Goal: Information Seeking & Learning: Learn about a topic

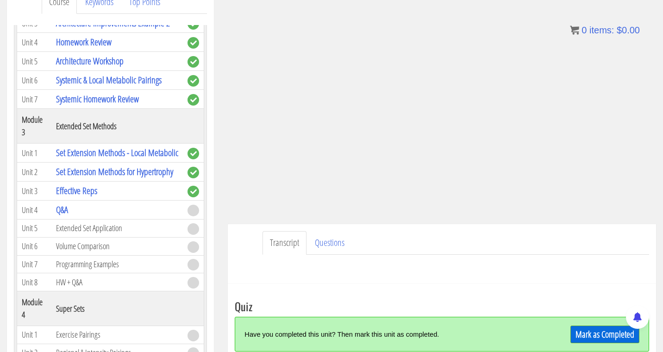
scroll to position [490, 0]
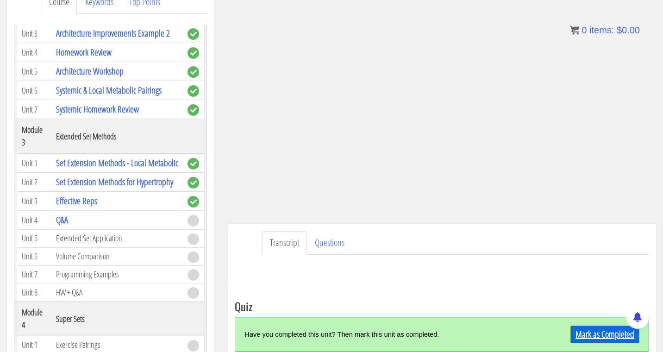
click at [602, 334] on link "Mark as Completed" at bounding box center [604, 335] width 69 height 18
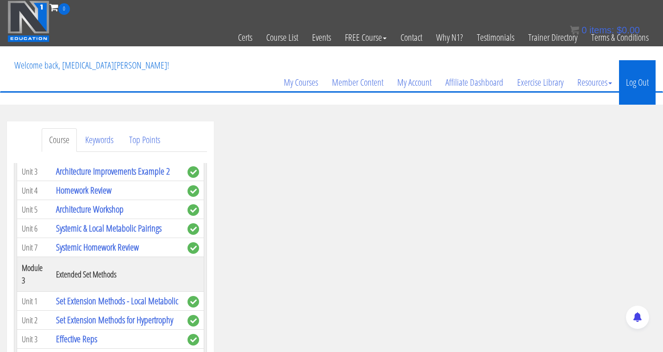
scroll to position [0, 0]
click at [633, 82] on link "Log Out" at bounding box center [637, 82] width 37 height 44
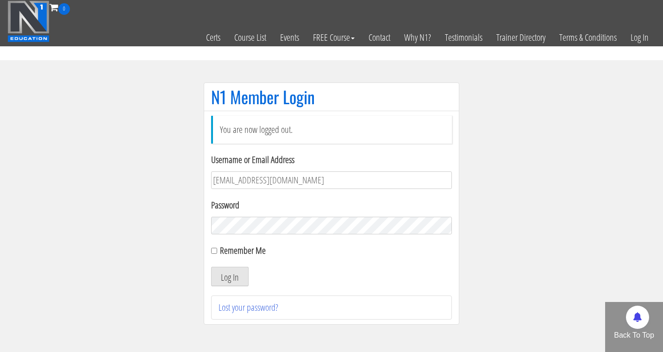
type input "[EMAIL_ADDRESS][DOMAIN_NAME]"
click at [230, 276] on button "Log In" at bounding box center [230, 276] width 38 height 19
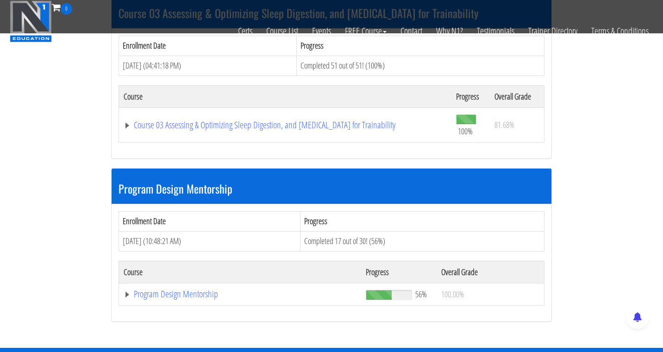
scroll to position [874, 0]
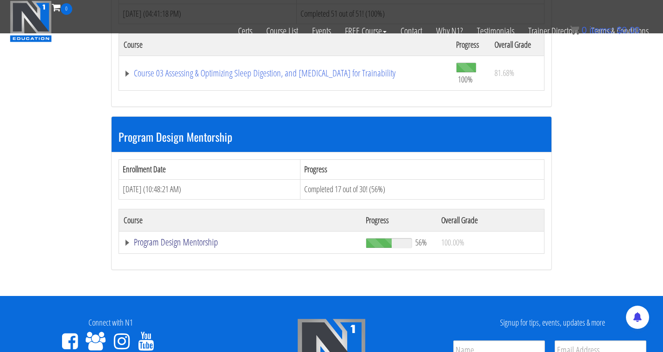
click at [210, 238] on link "Program Design Mentorship" at bounding box center [240, 242] width 233 height 9
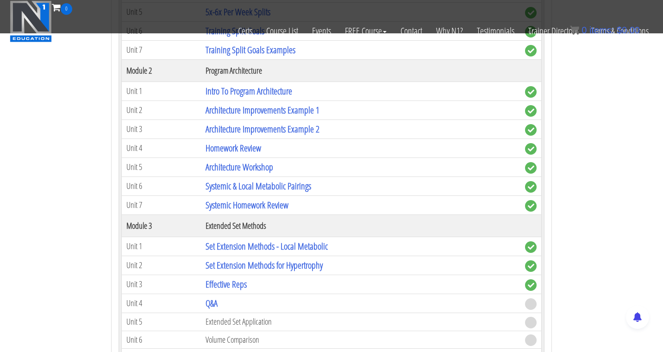
scroll to position [1256, 0]
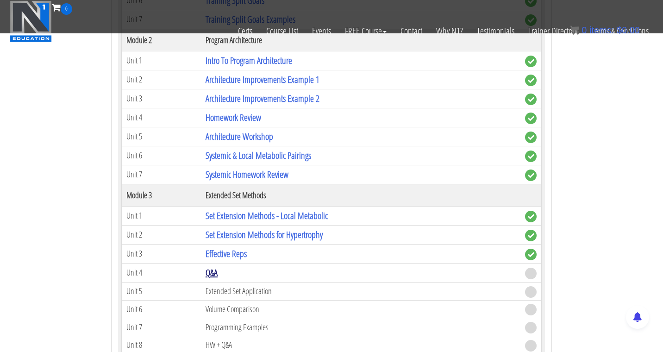
click at [216, 269] on link "Q&A" at bounding box center [212, 272] width 12 height 13
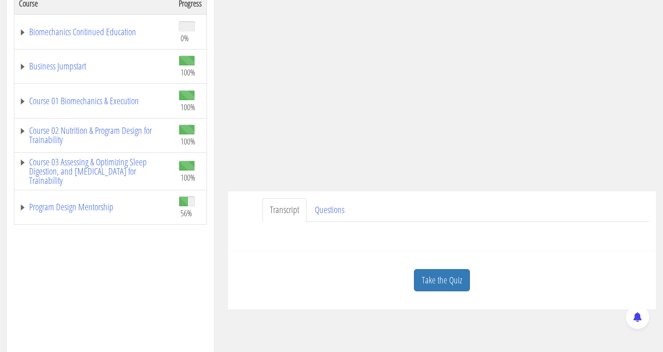
scroll to position [172, 0]
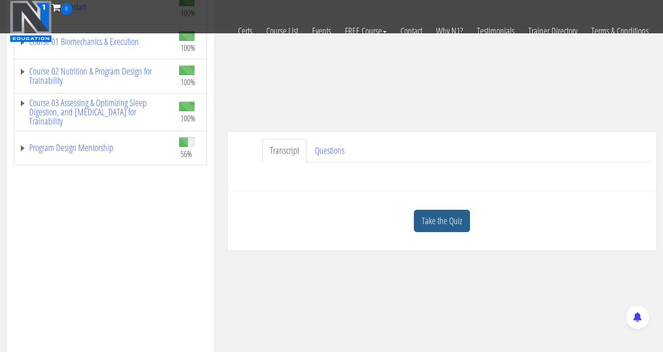
click at [450, 223] on link "Take the Quiz" at bounding box center [442, 221] width 56 height 23
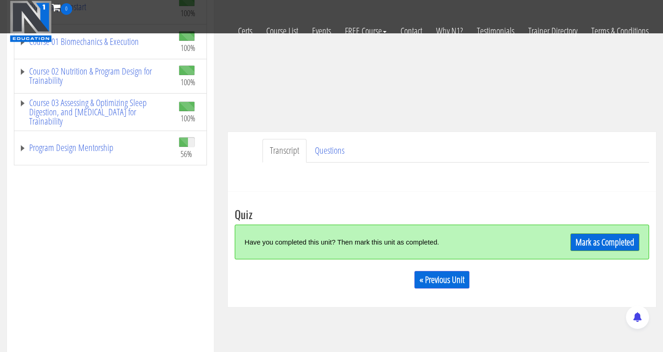
click at [608, 242] on link "Mark as Completed" at bounding box center [604, 242] width 69 height 18
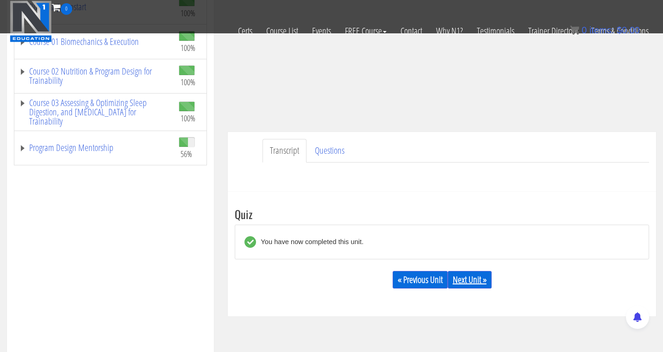
click at [483, 281] on link "Next Unit »" at bounding box center [470, 280] width 44 height 18
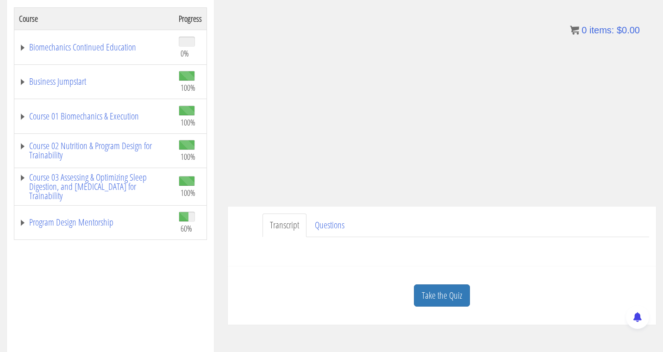
scroll to position [156, 0]
click at [457, 289] on link "Take the Quiz" at bounding box center [442, 295] width 56 height 23
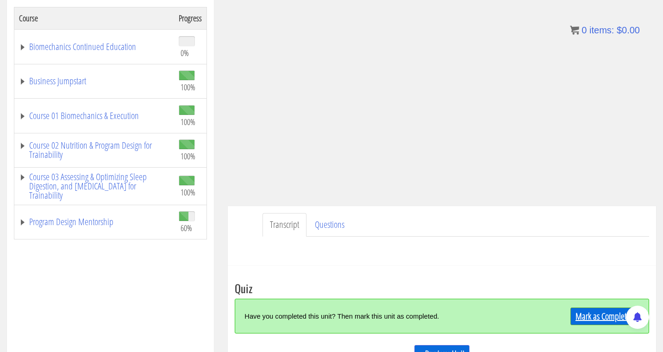
click at [590, 312] on link "Mark as Completed" at bounding box center [604, 316] width 69 height 18
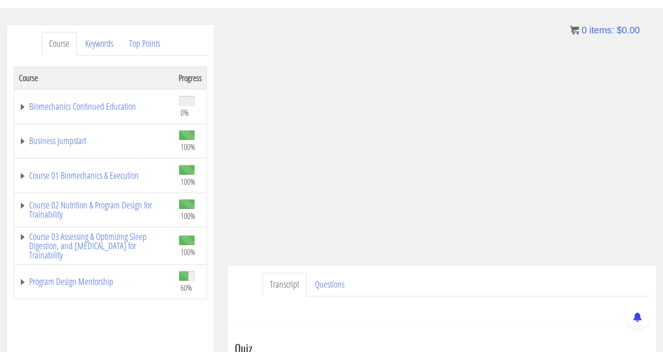
scroll to position [95, 0]
click at [86, 279] on link "Program Design Mentorship" at bounding box center [94, 282] width 150 height 9
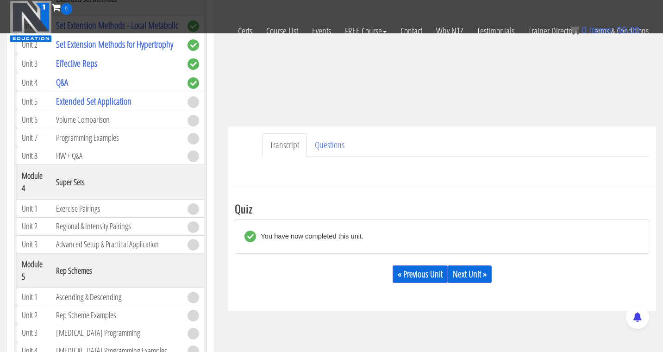
scroll to position [207, 0]
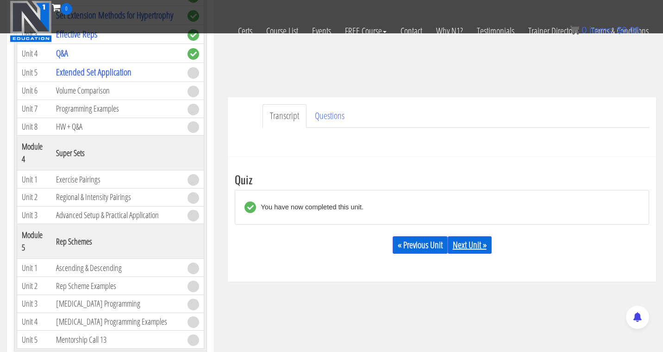
click at [466, 245] on link "Next Unit »" at bounding box center [470, 245] width 44 height 18
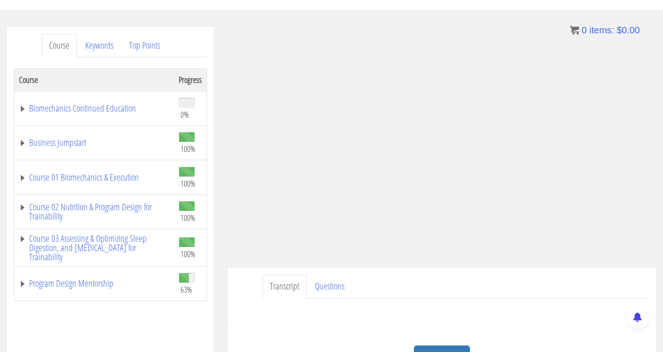
scroll to position [94, 0]
click at [76, 284] on link "Program Design Mentorship" at bounding box center [94, 283] width 150 height 9
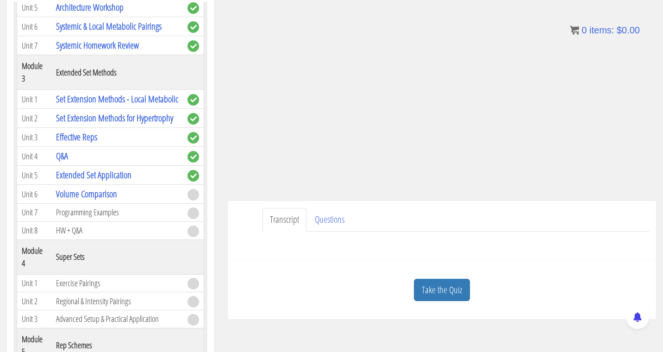
scroll to position [162, 0]
click at [467, 284] on link "Take the Quiz" at bounding box center [442, 289] width 56 height 23
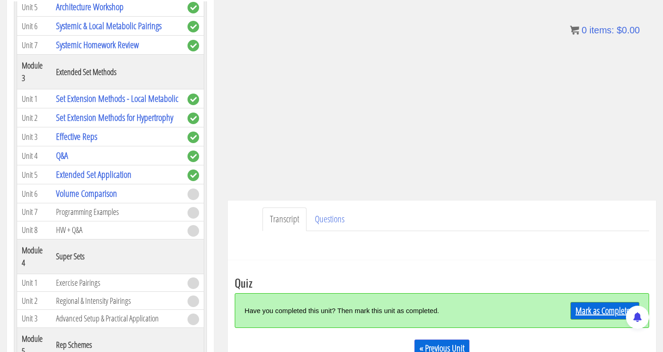
click at [616, 309] on link "Mark as Completed" at bounding box center [604, 311] width 69 height 18
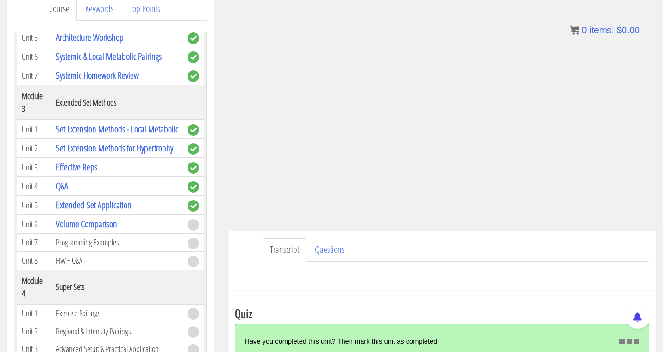
scroll to position [131, 0]
